Goal: Task Accomplishment & Management: Manage account settings

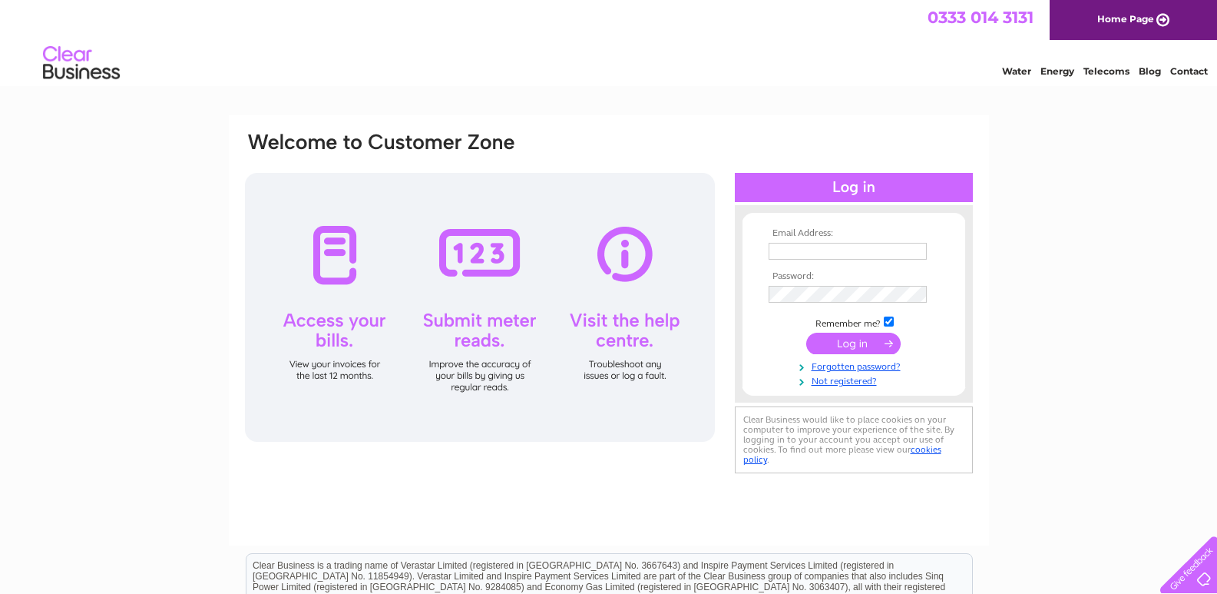
type input "[EMAIL_ADDRESS][DOMAIN_NAME]"
click at [859, 339] on input "submit" at bounding box center [853, 344] width 94 height 22
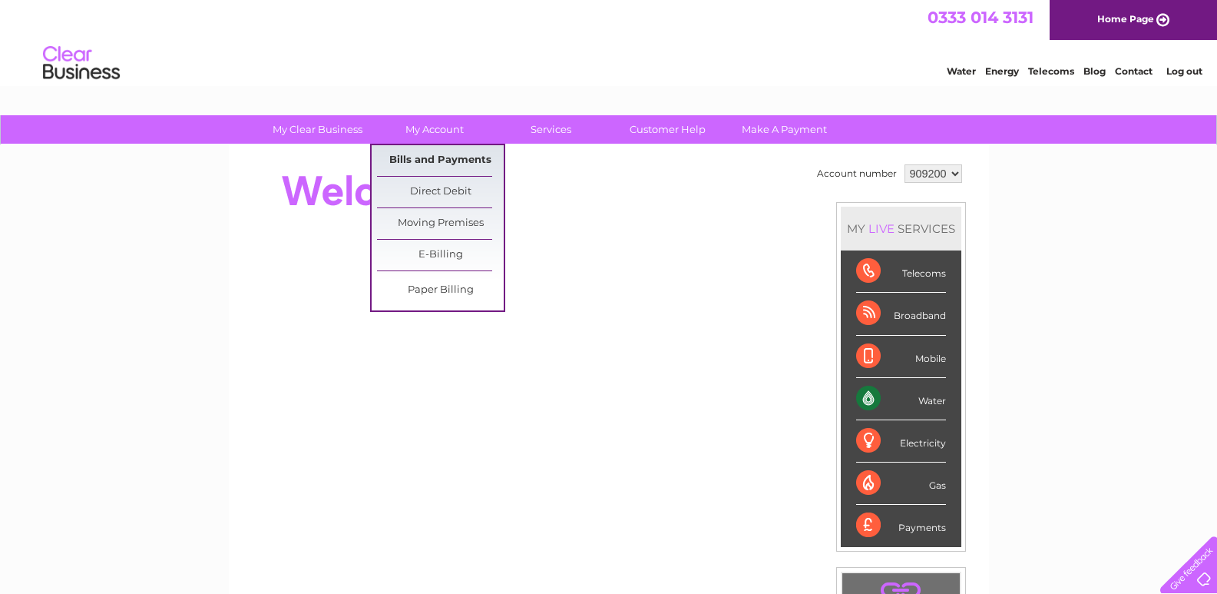
click at [468, 160] on link "Bills and Payments" at bounding box center [440, 160] width 127 height 31
click at [451, 157] on link "Bills and Payments" at bounding box center [440, 160] width 127 height 31
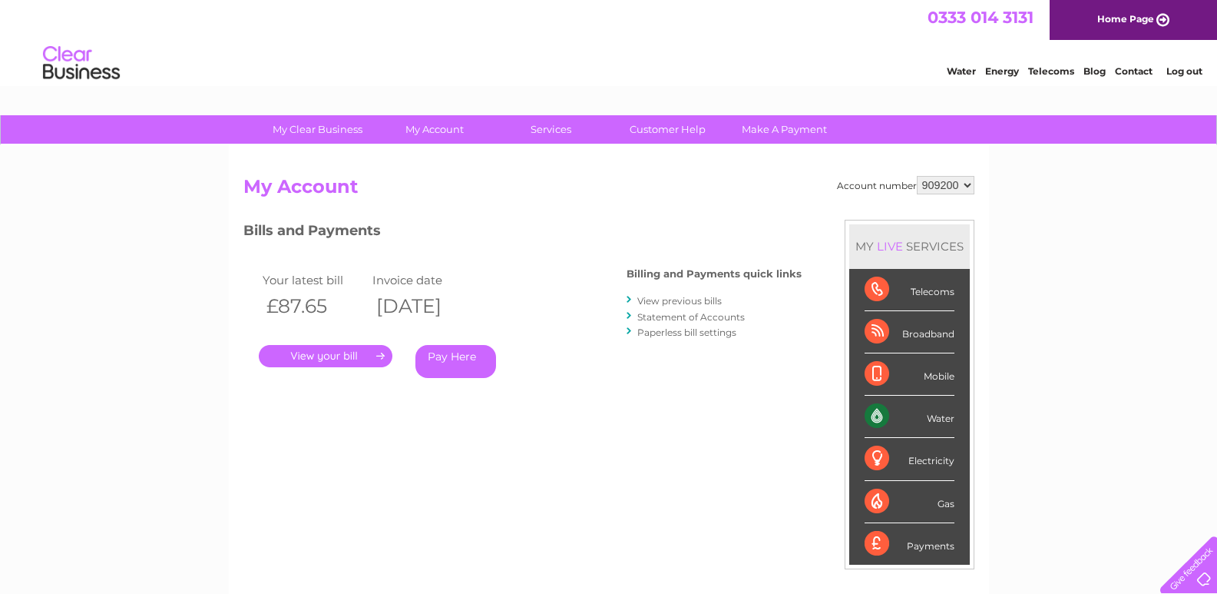
click at [329, 354] on link "." at bounding box center [326, 356] width 134 height 22
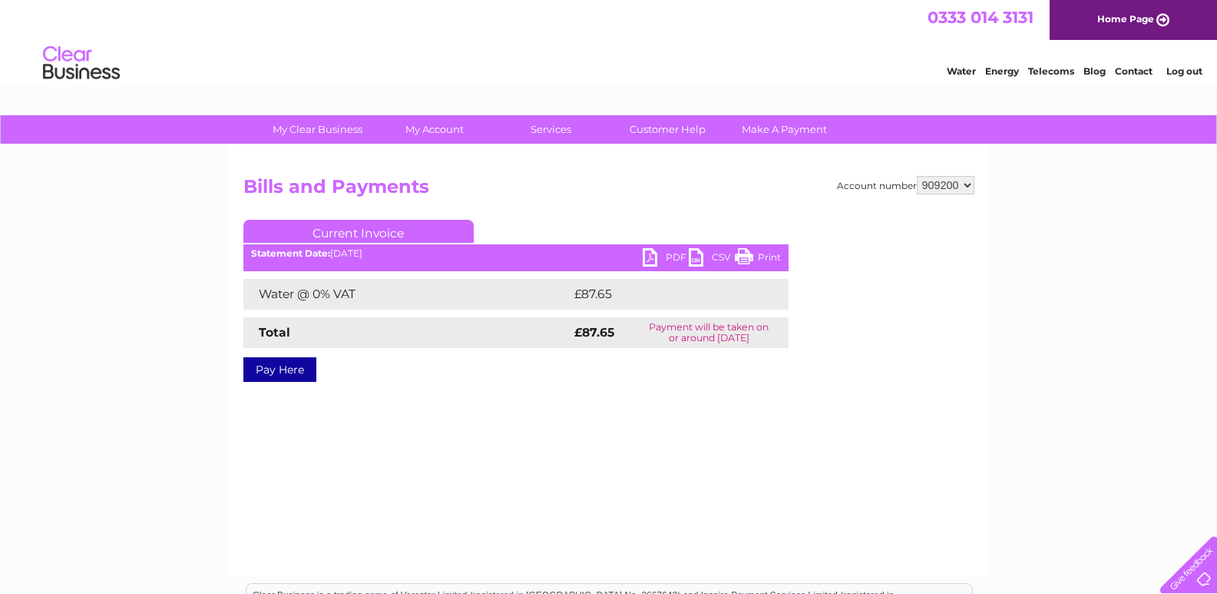
click at [655, 250] on link "PDF" at bounding box center [666, 259] width 46 height 22
